Goal: Information Seeking & Learning: Learn about a topic

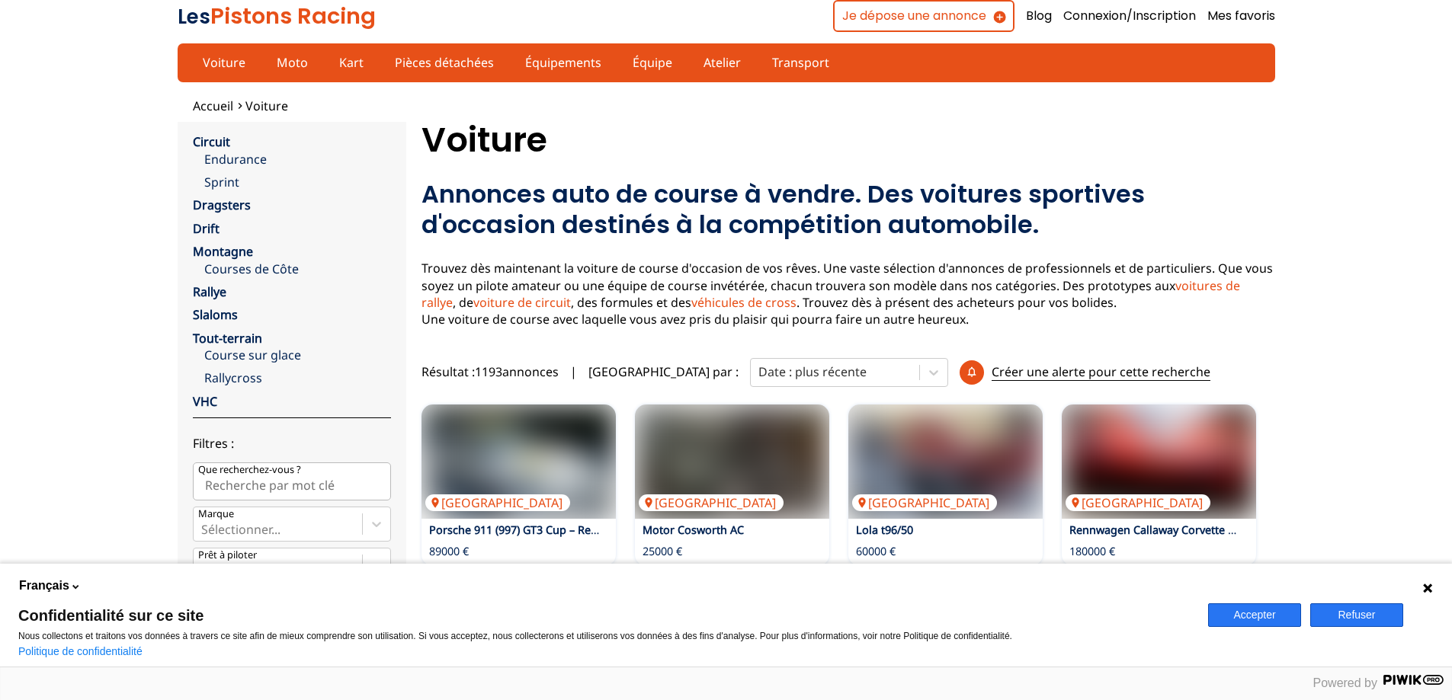
click at [1282, 623] on button "Accepter" at bounding box center [1254, 616] width 93 height 24
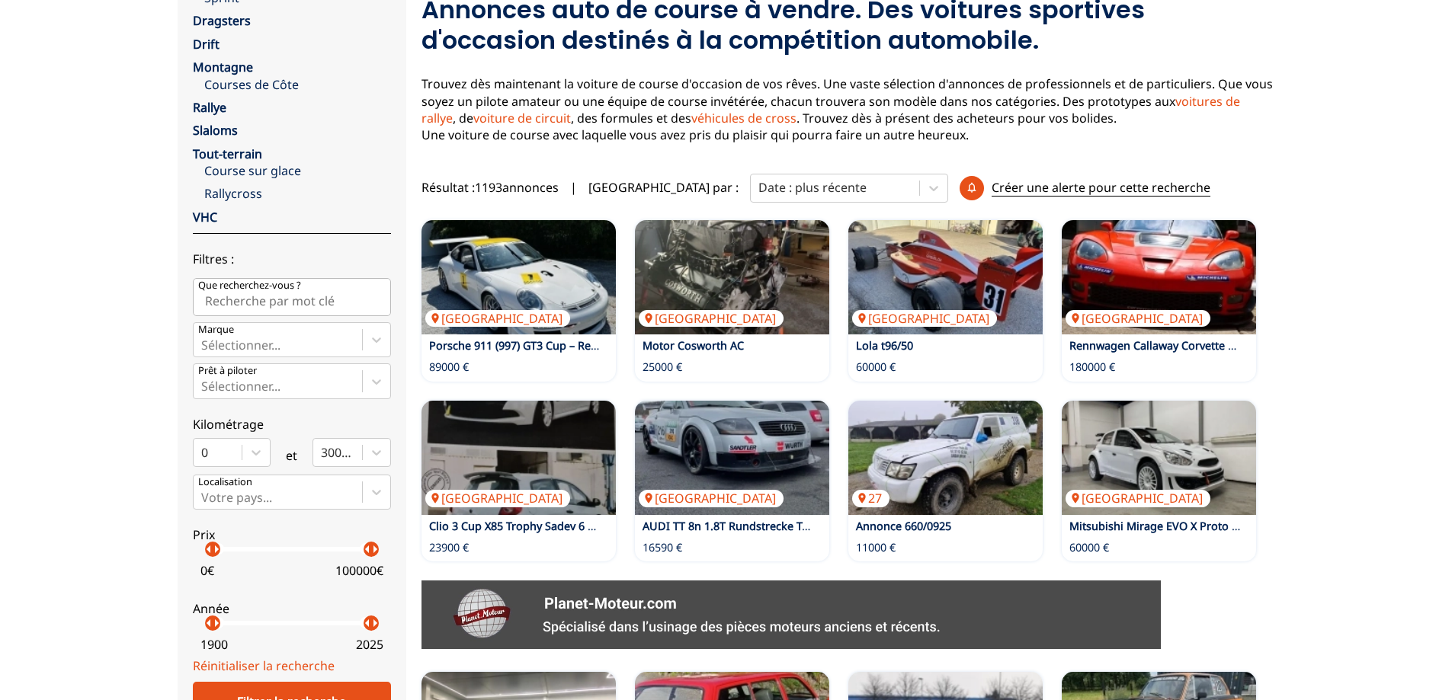
scroll to position [229, 0]
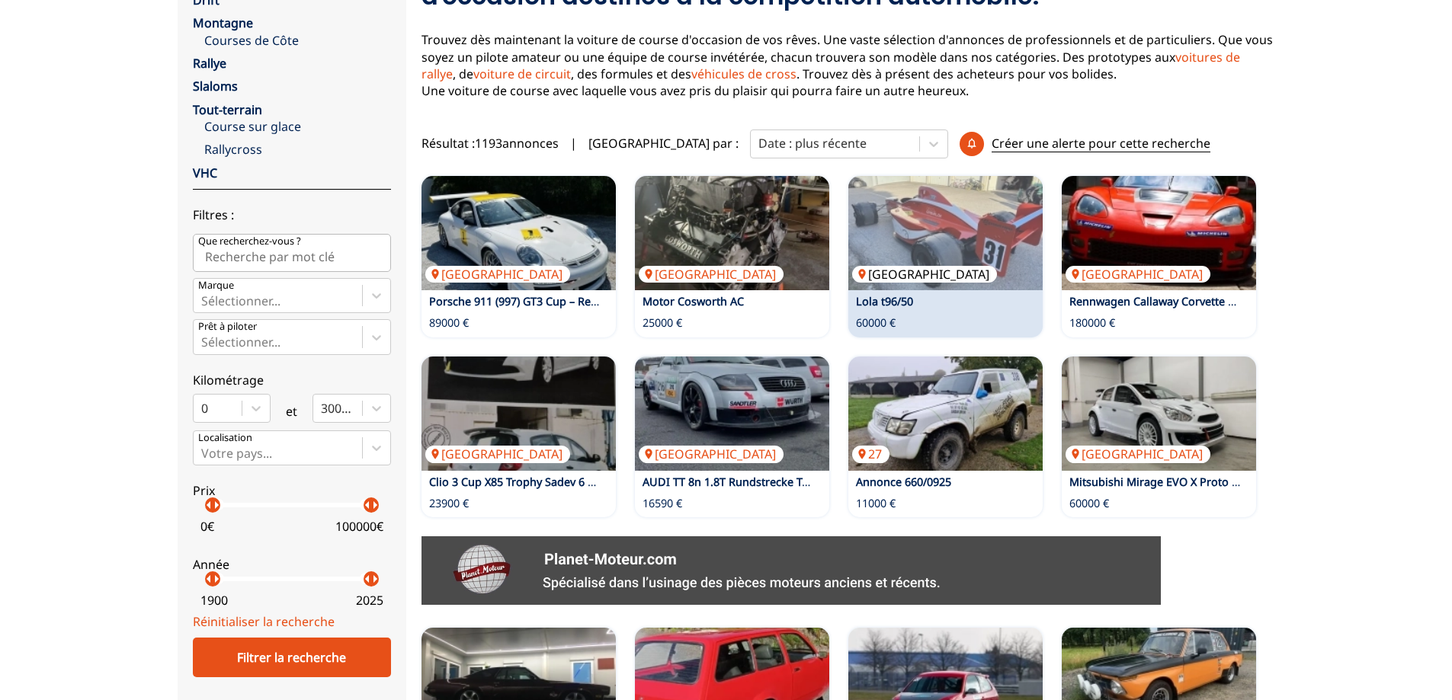
click at [928, 223] on img at bounding box center [945, 233] width 194 height 114
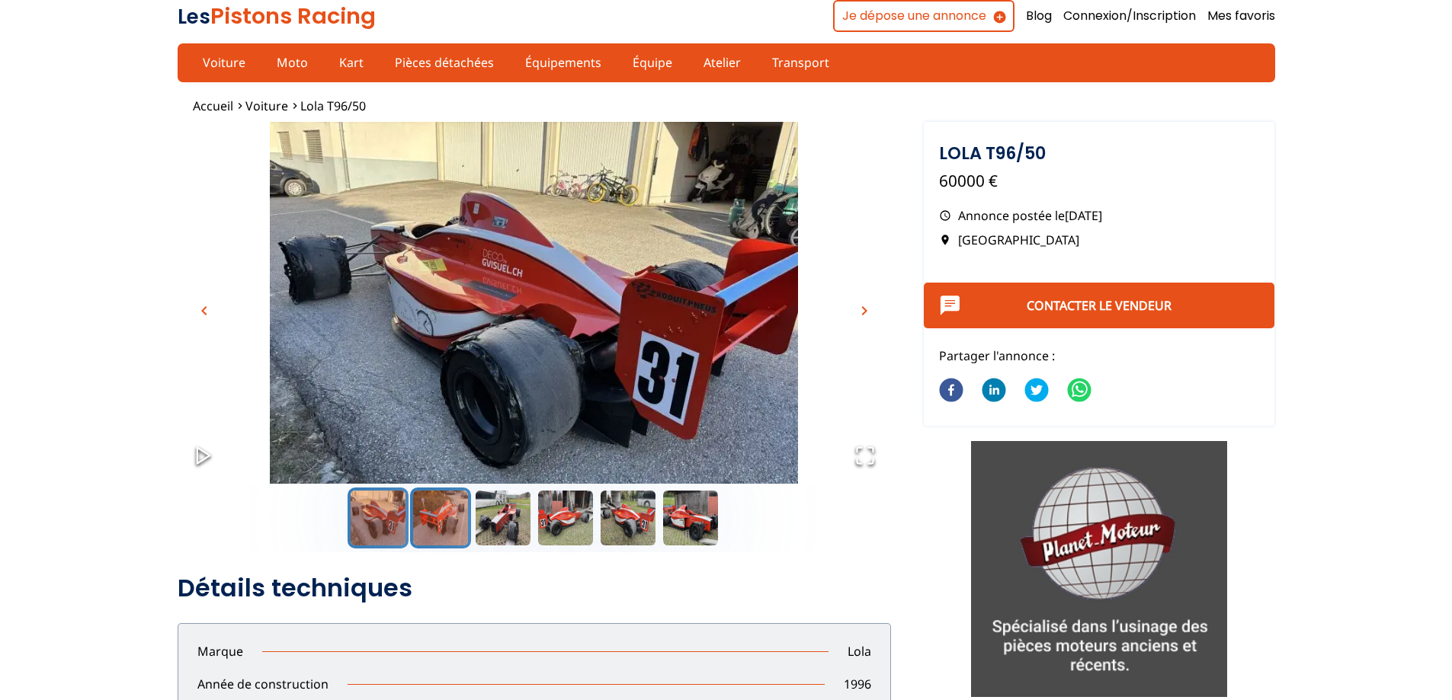
click at [435, 517] on button "Go to Slide 2" at bounding box center [440, 518] width 61 height 61
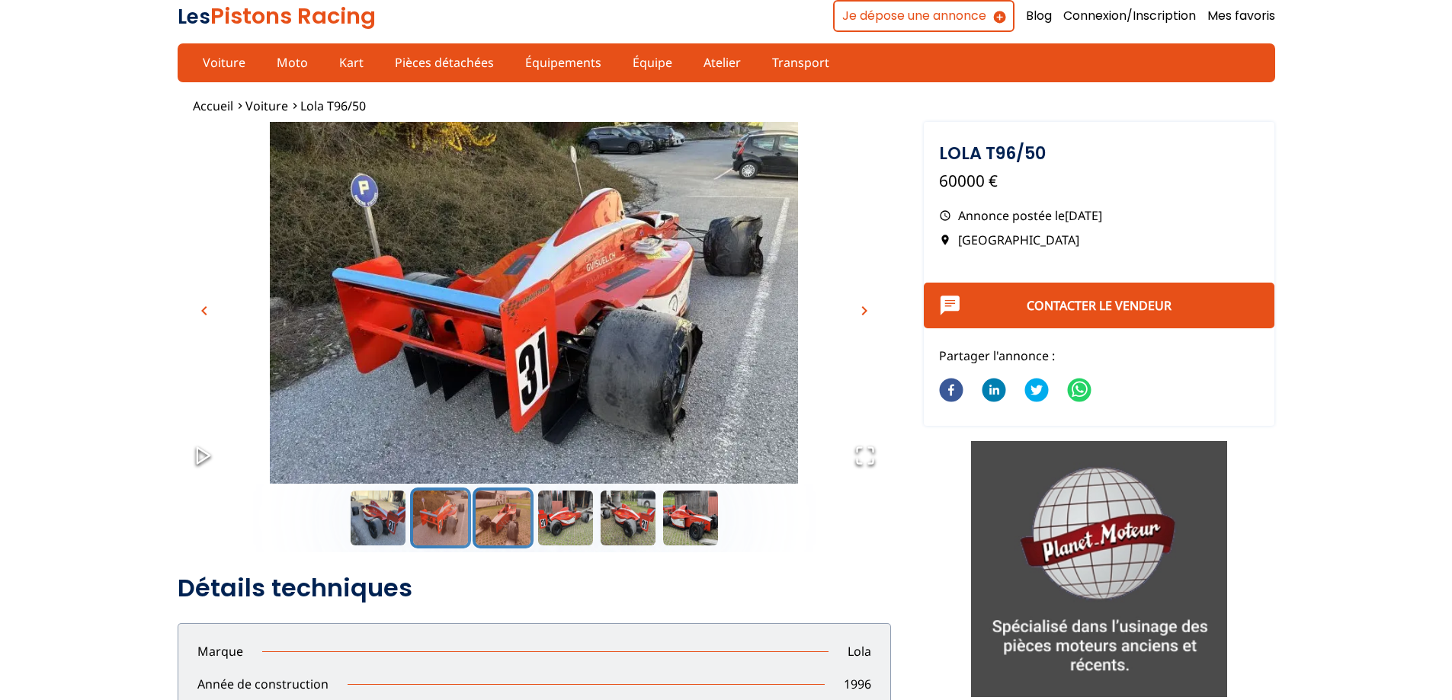
click at [513, 514] on button "Go to Slide 3" at bounding box center [503, 518] width 61 height 61
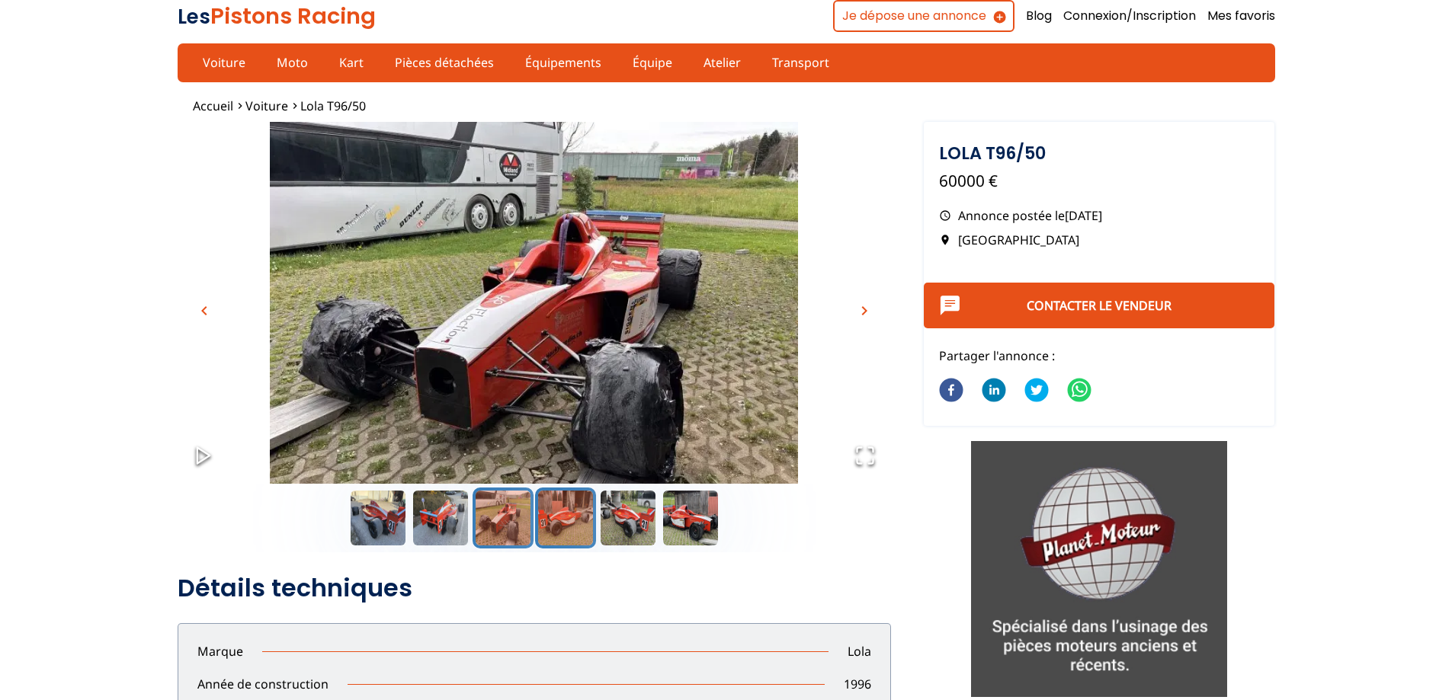
click at [561, 511] on button "Go to Slide 4" at bounding box center [565, 518] width 61 height 61
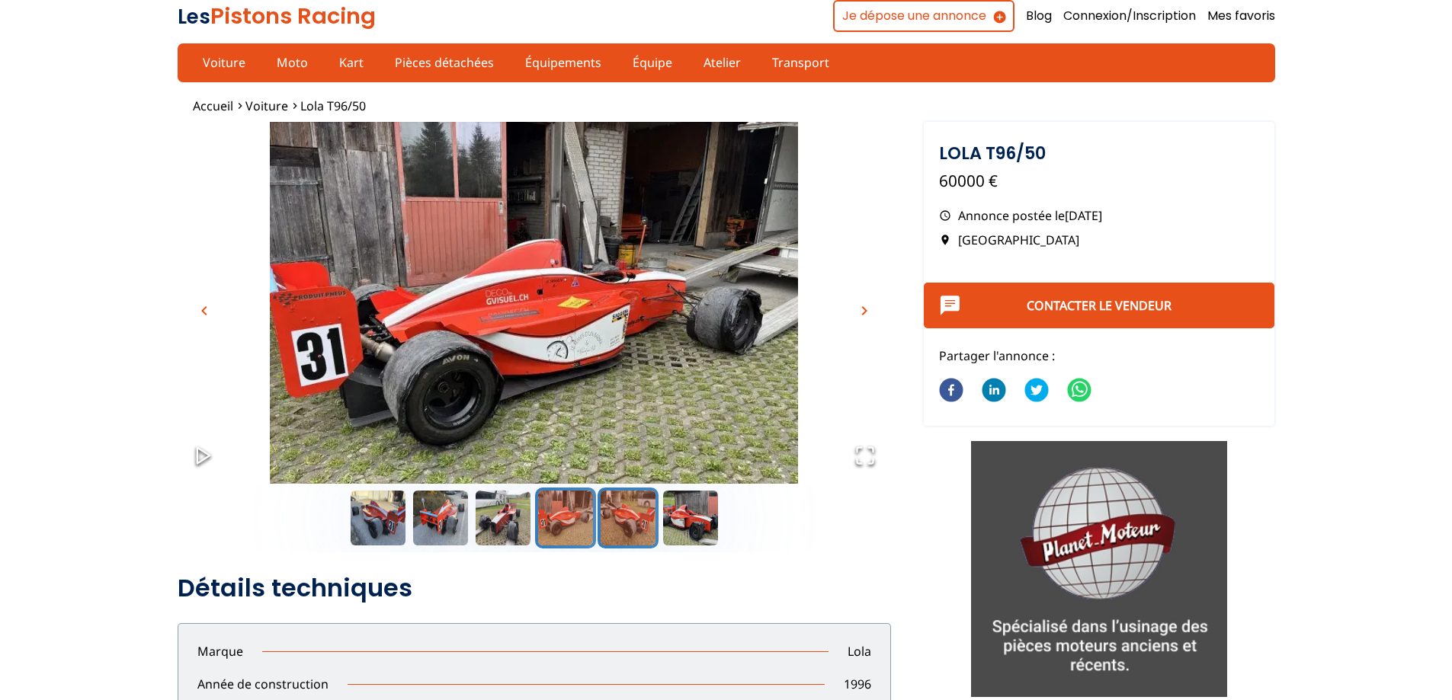
click at [630, 514] on button "Go to Slide 5" at bounding box center [627, 518] width 61 height 61
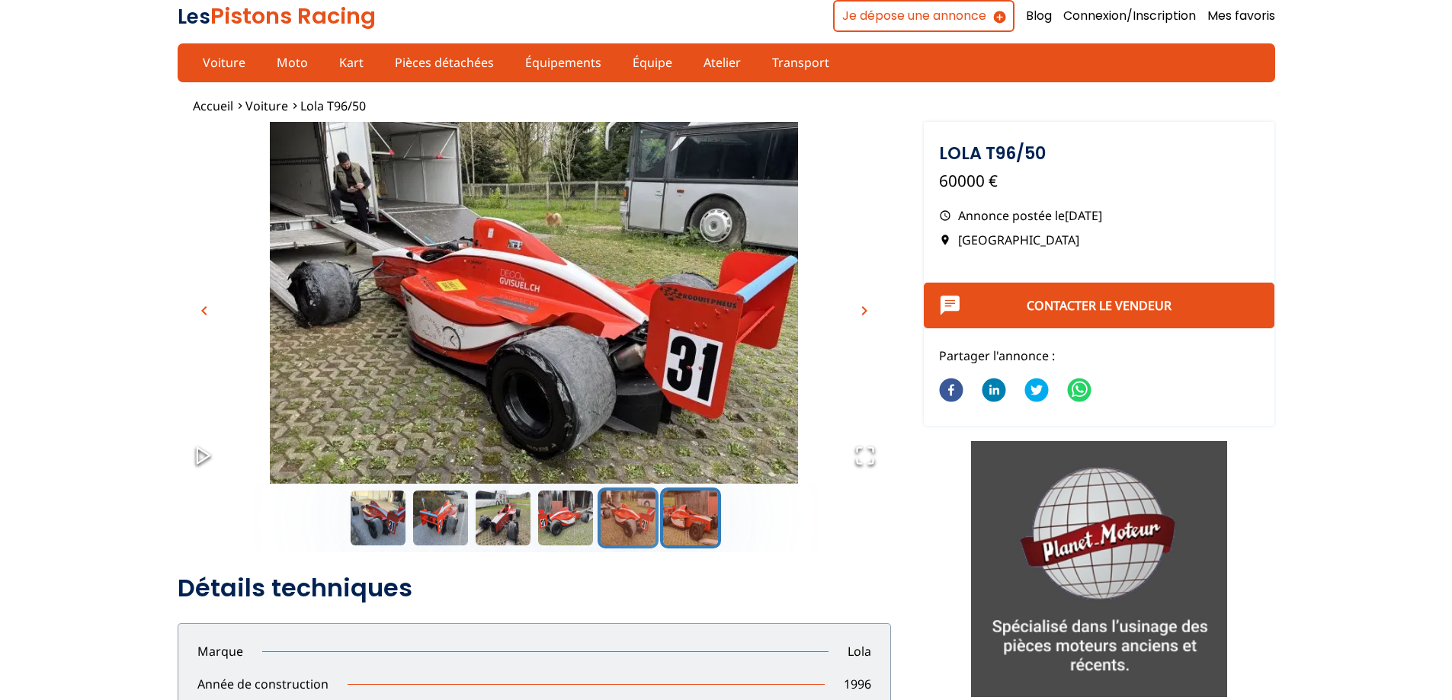
click at [686, 517] on button "Go to Slide 6" at bounding box center [690, 518] width 61 height 61
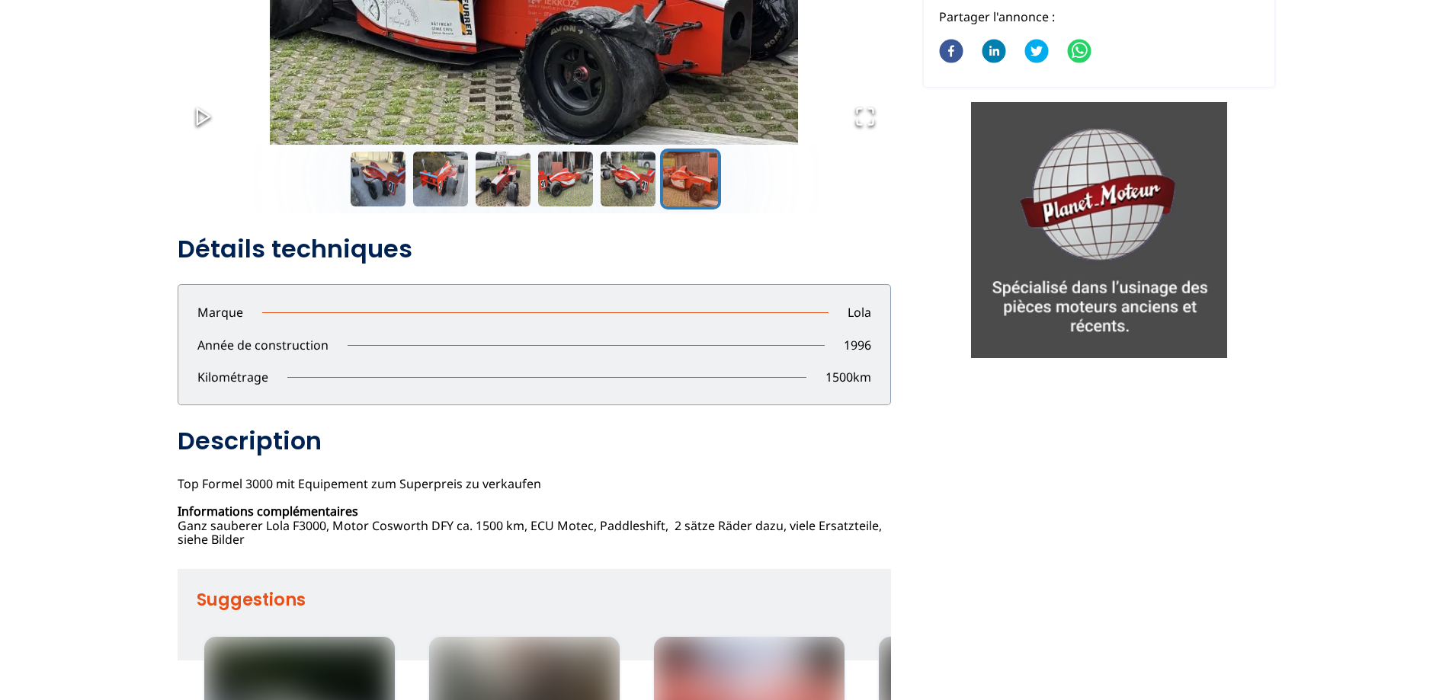
scroll to position [610, 0]
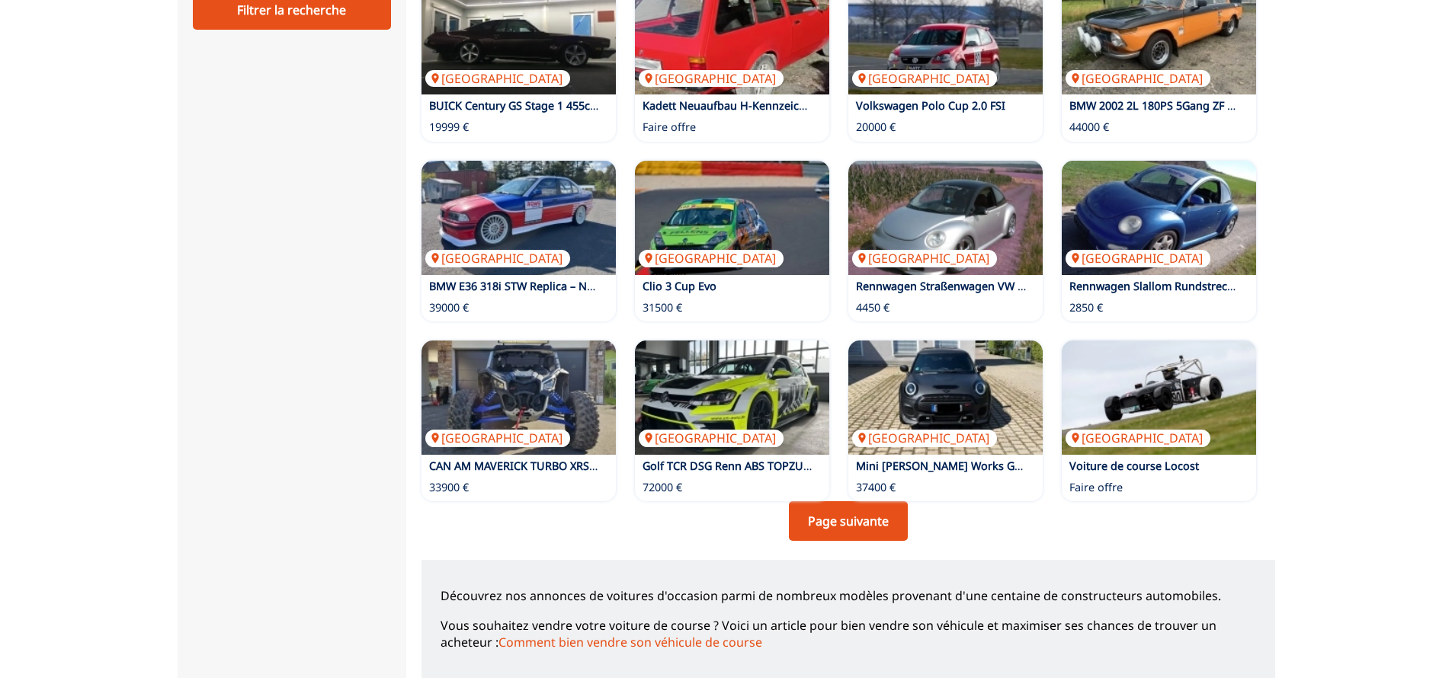
scroll to position [991, 0]
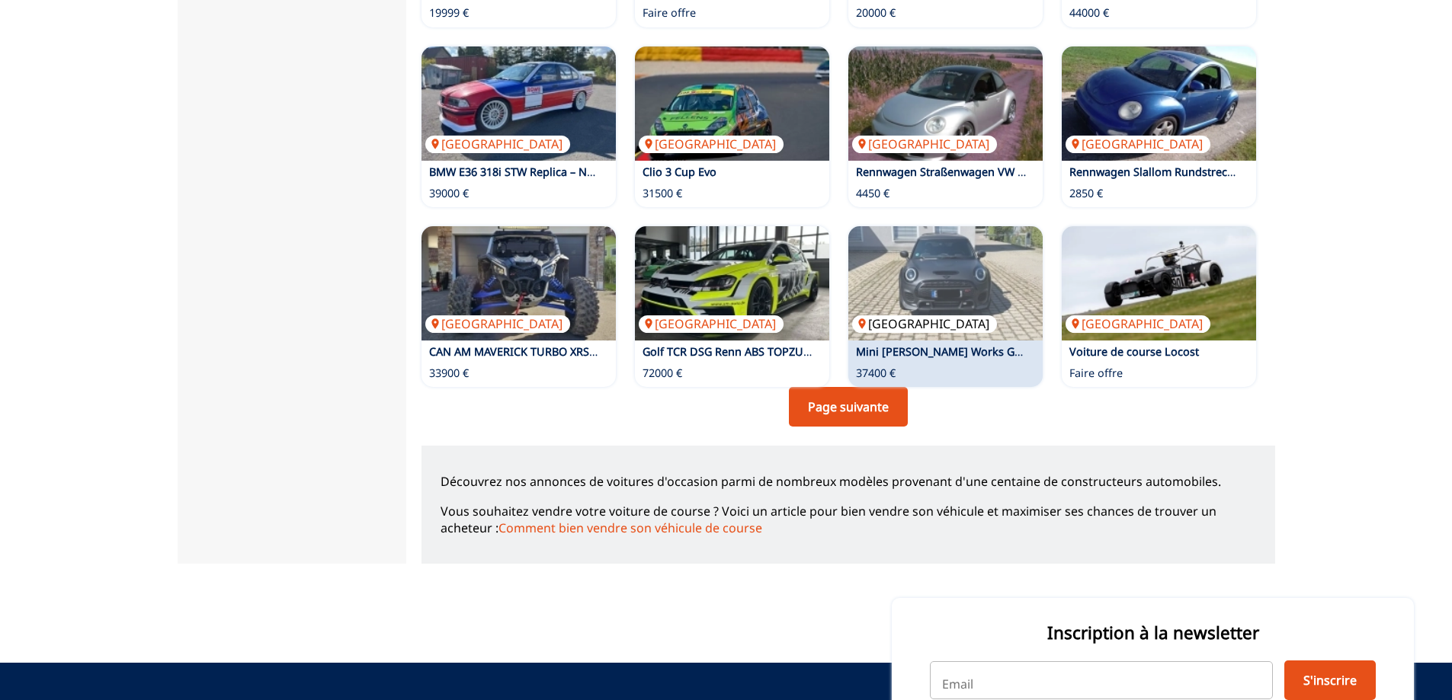
click at [953, 285] on img at bounding box center [945, 283] width 194 height 114
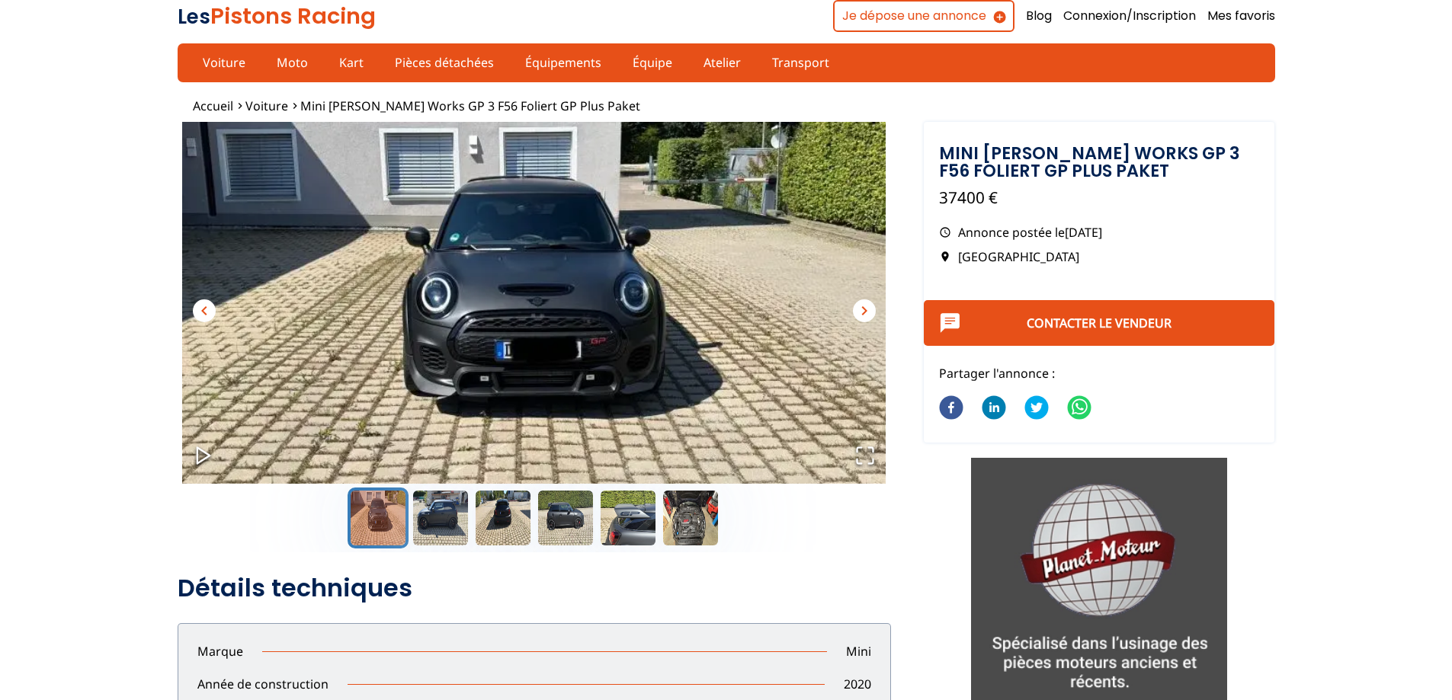
click at [866, 312] on span "chevron_right" at bounding box center [864, 311] width 18 height 18
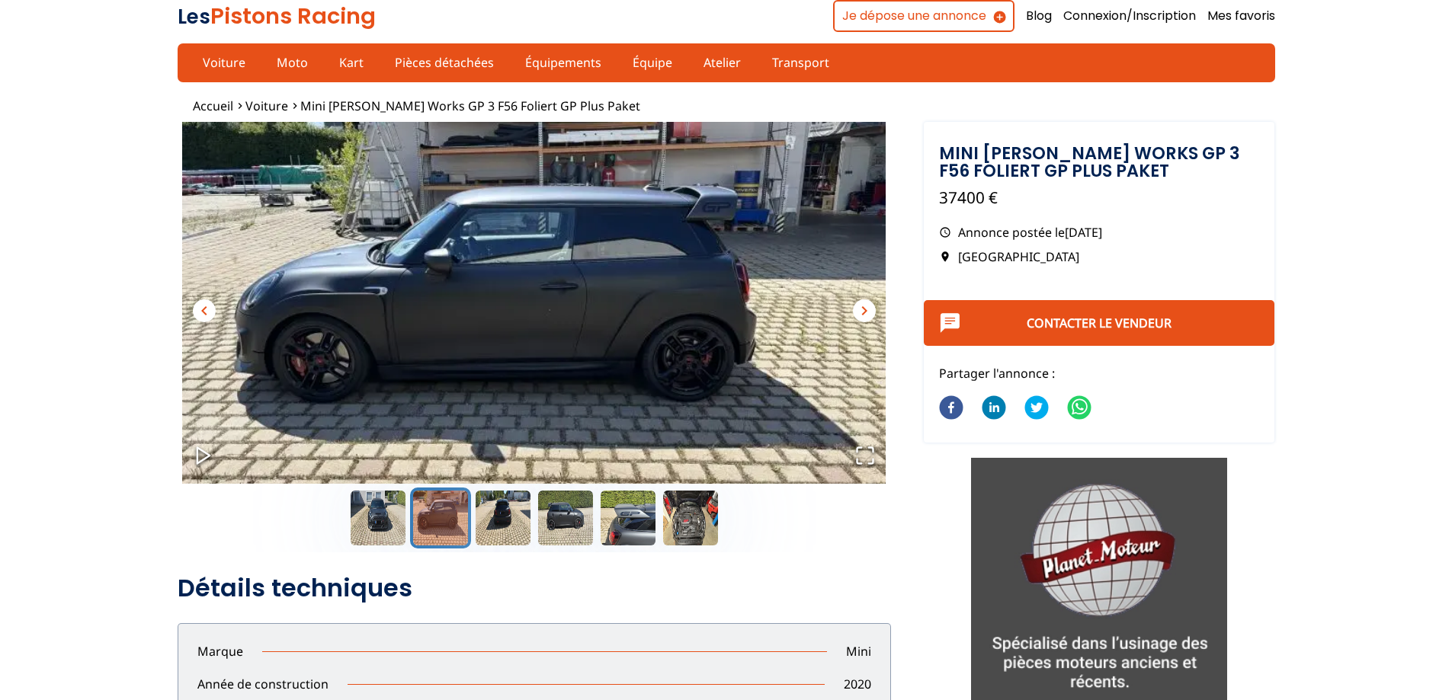
click at [866, 312] on span "chevron_right" at bounding box center [864, 311] width 18 height 18
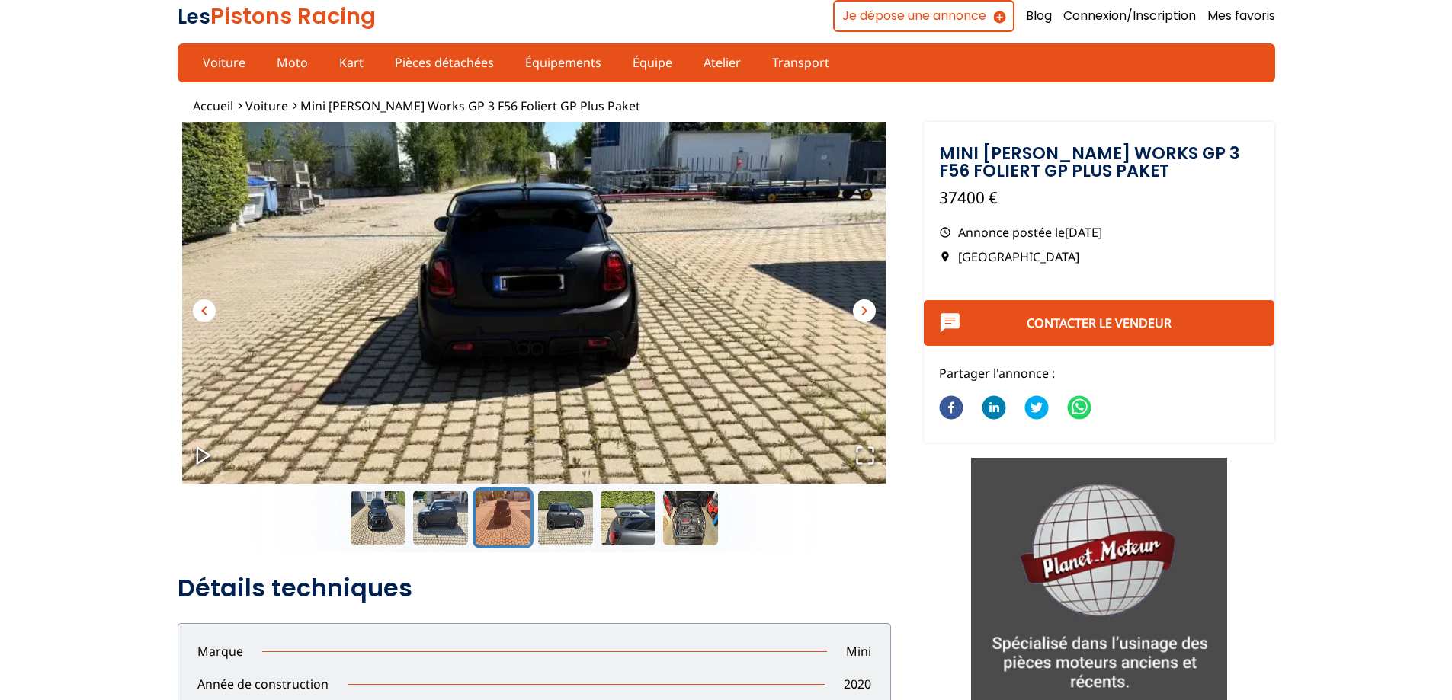
click at [866, 312] on span "chevron_right" at bounding box center [864, 311] width 18 height 18
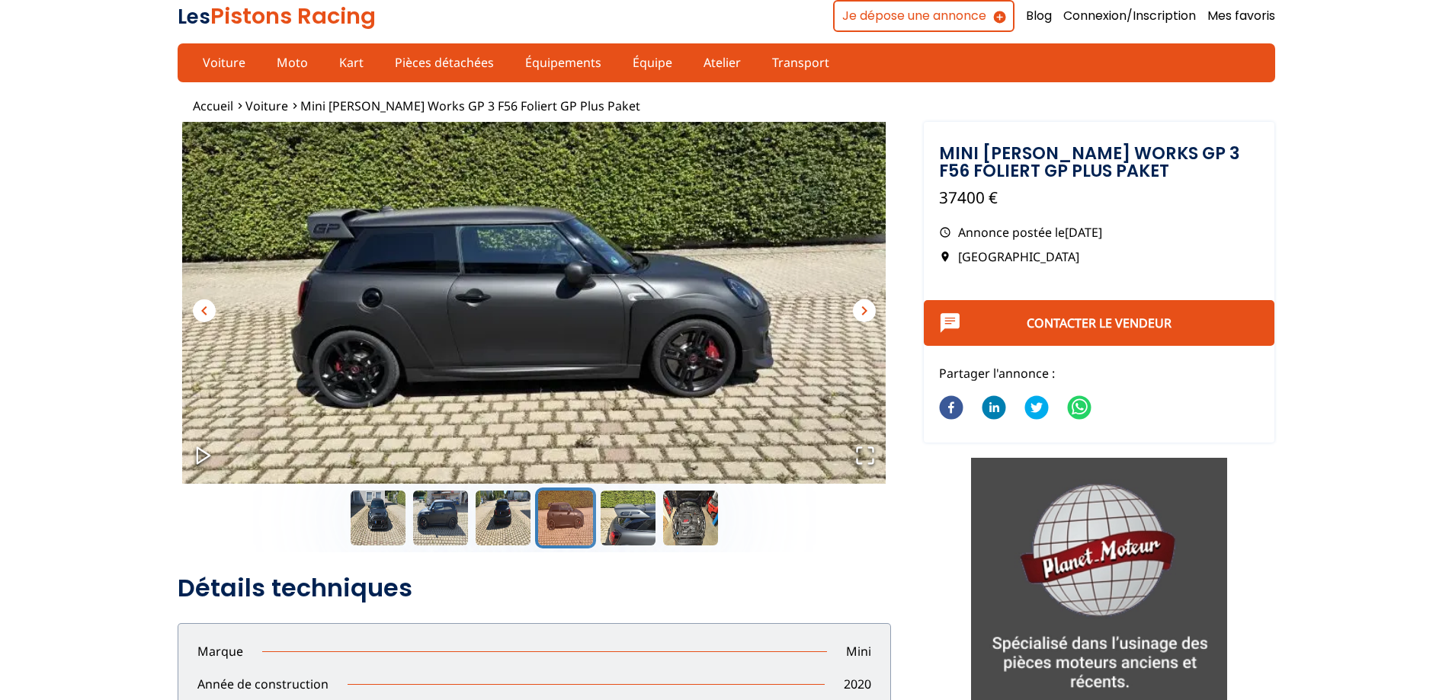
click at [866, 312] on span "chevron_right" at bounding box center [864, 311] width 18 height 18
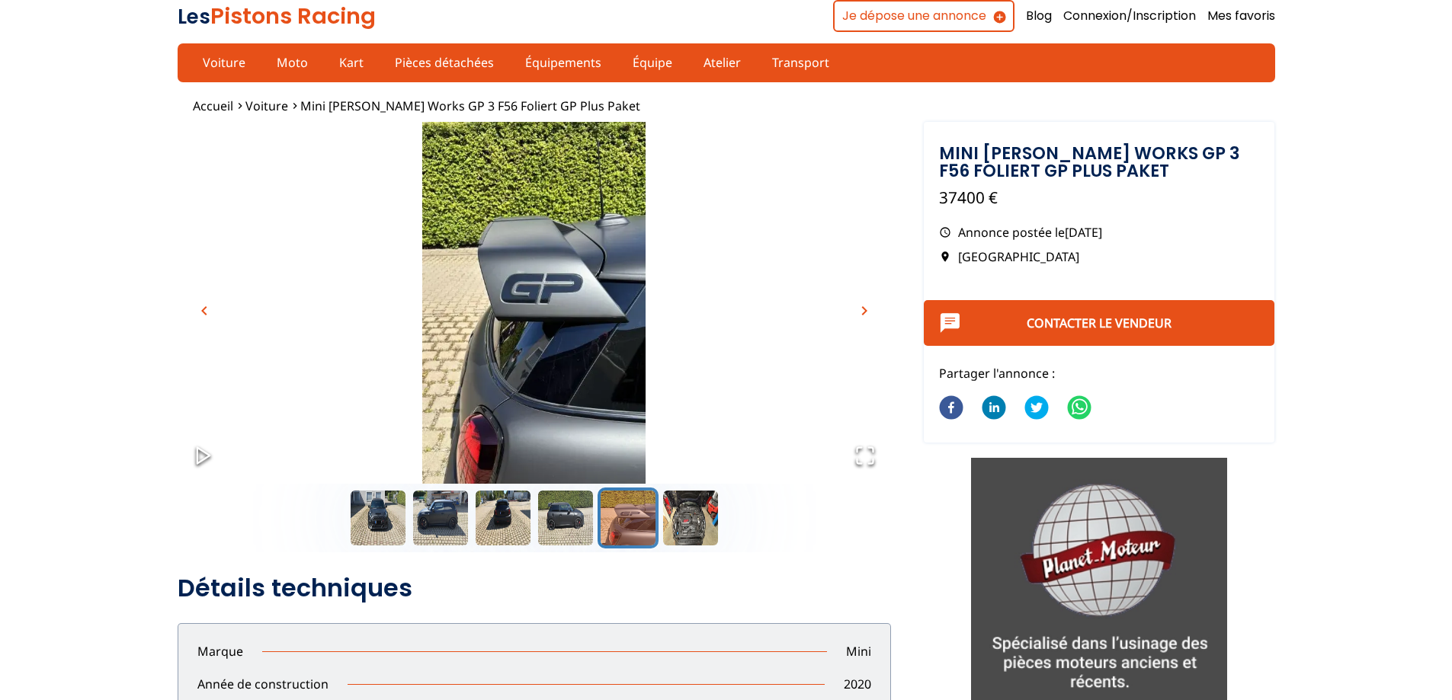
click at [866, 312] on span "chevron_right" at bounding box center [864, 311] width 18 height 18
